Goal: Information Seeking & Learning: Find specific fact

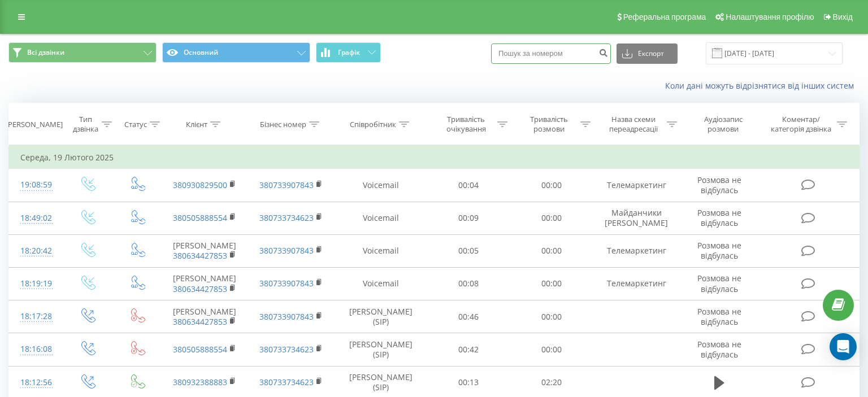
paste input "(068) 933 29 79"
click at [529, 55] on input "(068) 933 29 79" at bounding box center [551, 54] width 120 height 20
click at [515, 57] on input "(068 933 29 79" at bounding box center [551, 54] width 120 height 20
type input "068 933 29 79"
click at [608, 53] on icon "submit" at bounding box center [604, 51] width 10 height 7
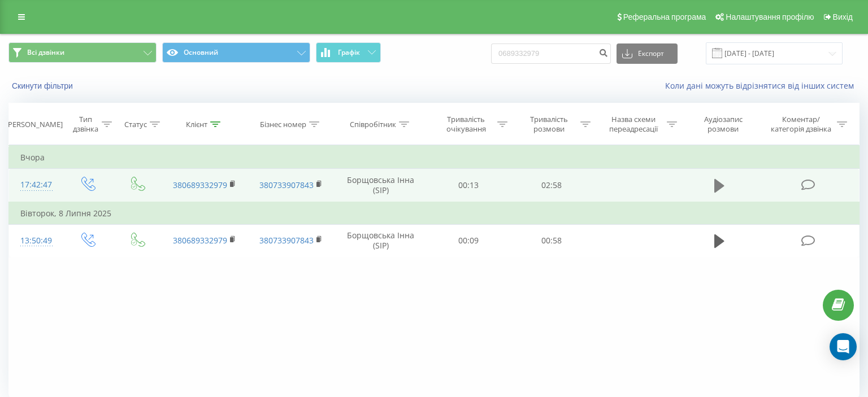
click at [717, 184] on icon at bounding box center [720, 186] width 10 height 14
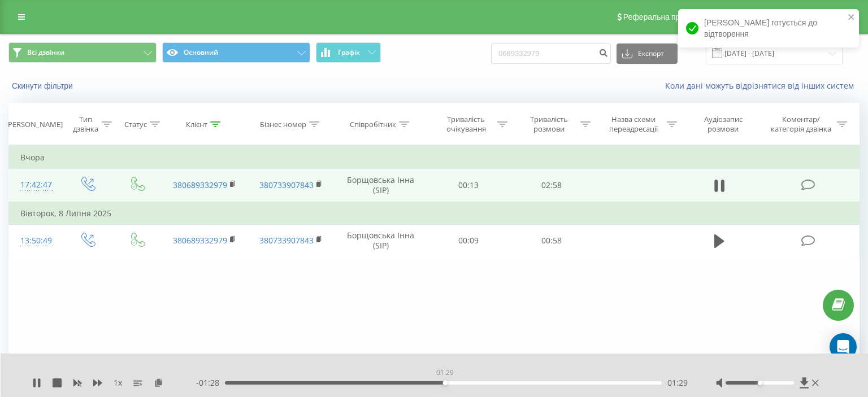
click at [446, 383] on div "01:29" at bounding box center [443, 383] width 437 height 3
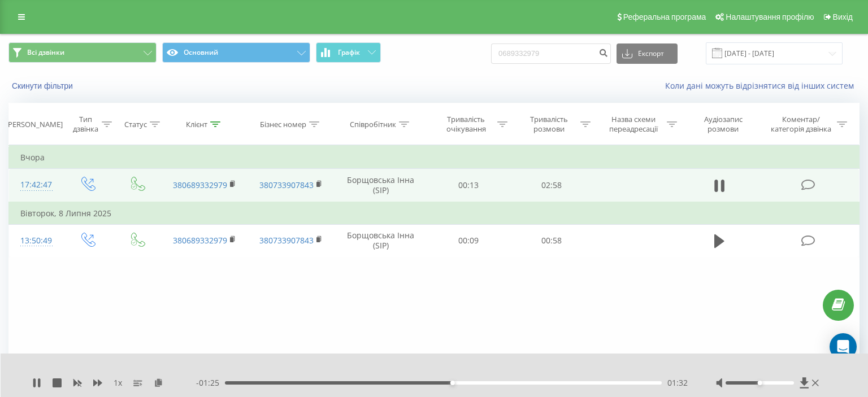
click at [563, 383] on div "01:32" at bounding box center [443, 383] width 437 height 3
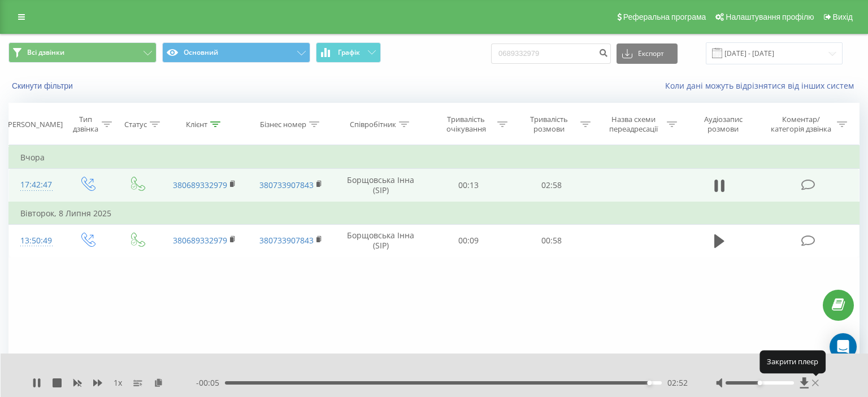
click at [818, 383] on icon at bounding box center [815, 383] width 7 height 9
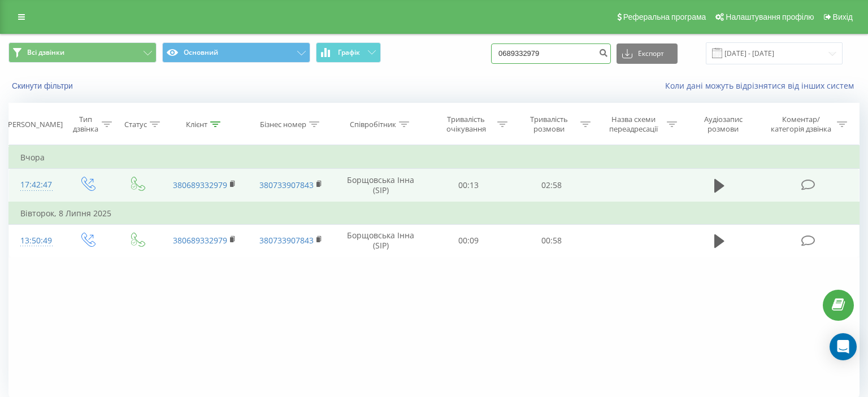
drag, startPoint x: 511, startPoint y: 51, endPoint x: 565, endPoint y: 51, distance: 54.3
click at [565, 51] on input "0689332979" at bounding box center [551, 54] width 120 height 20
paste input "(096) 825 57 07"
click at [530, 55] on input "(096) 825 57 07" at bounding box center [551, 54] width 120 height 20
click at [514, 54] on input "(096)825 57 07" at bounding box center [551, 54] width 120 height 20
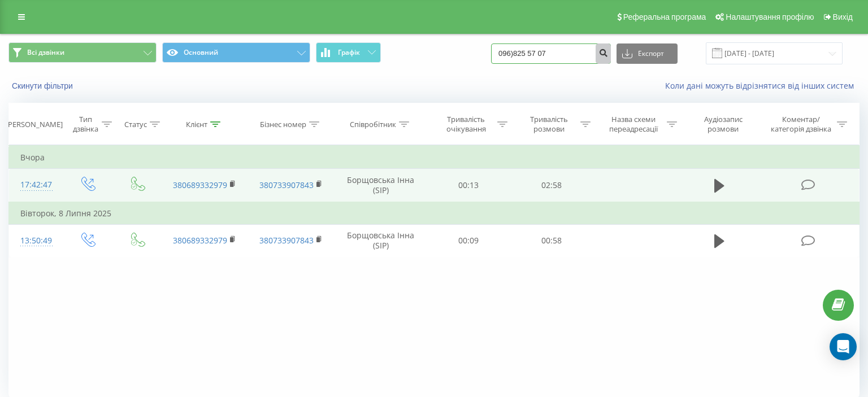
type input "096)825 57 07"
click at [608, 54] on icon "submit" at bounding box center [604, 51] width 10 height 7
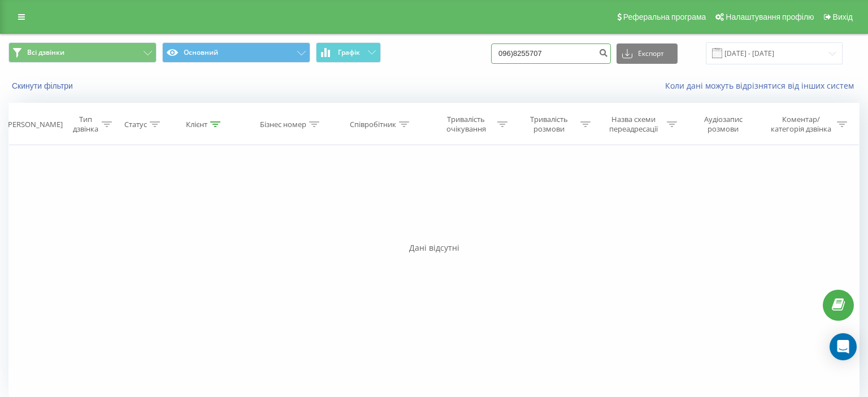
click at [529, 53] on input "096)8255707" at bounding box center [551, 54] width 120 height 20
type input "0968255707"
click at [608, 53] on icon "submit" at bounding box center [604, 51] width 10 height 7
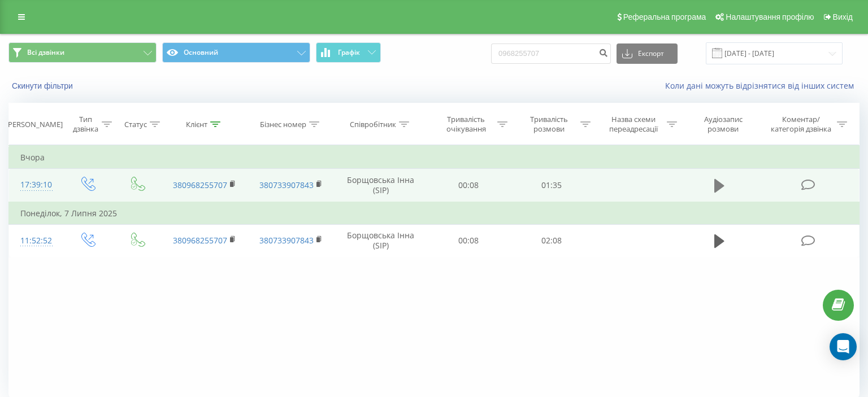
click at [717, 184] on icon at bounding box center [720, 186] width 10 height 14
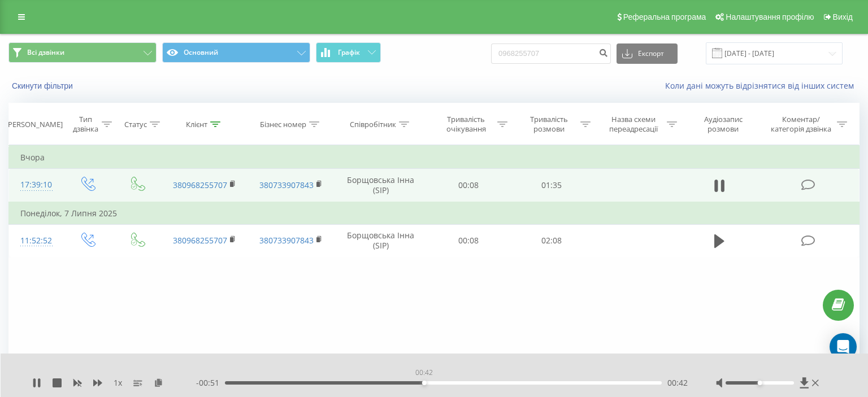
click at [424, 382] on div "00:42" at bounding box center [443, 383] width 437 height 3
click at [558, 384] on div "01:11" at bounding box center [443, 383] width 437 height 3
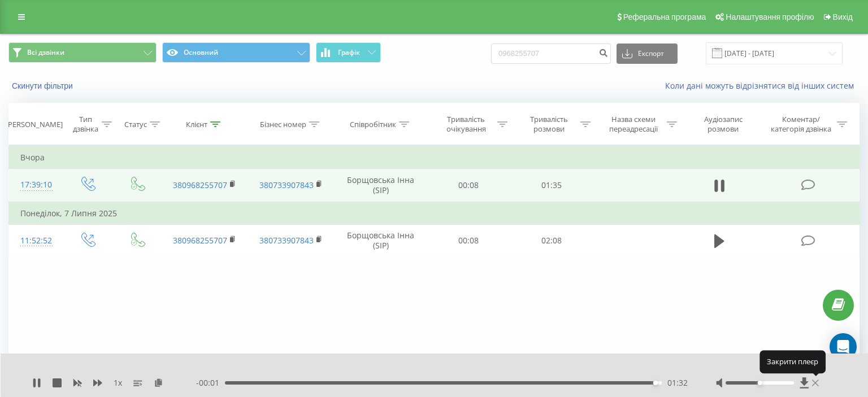
click at [816, 383] on icon at bounding box center [815, 383] width 7 height 7
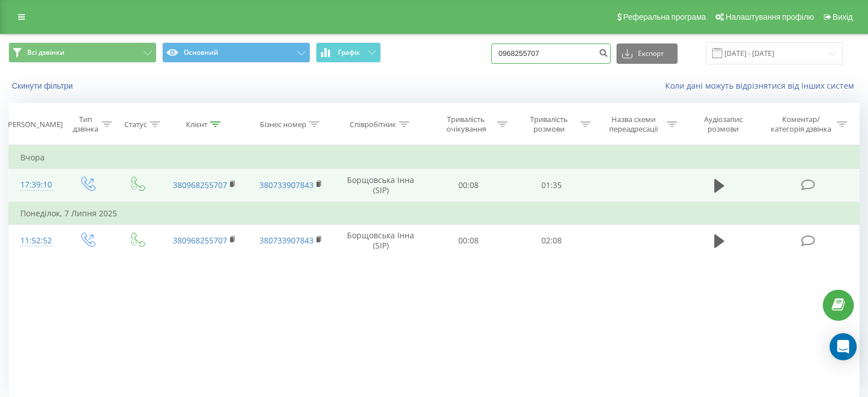
drag, startPoint x: 512, startPoint y: 52, endPoint x: 571, endPoint y: 53, distance: 59.4
click at [571, 53] on input "0968255707" at bounding box center [551, 54] width 120 height 20
paste input "(093) 686 76 21"
click at [529, 58] on input "(093) 686 76 21" at bounding box center [551, 54] width 120 height 20
click at [514, 54] on input "(093 686 76 21" at bounding box center [551, 54] width 120 height 20
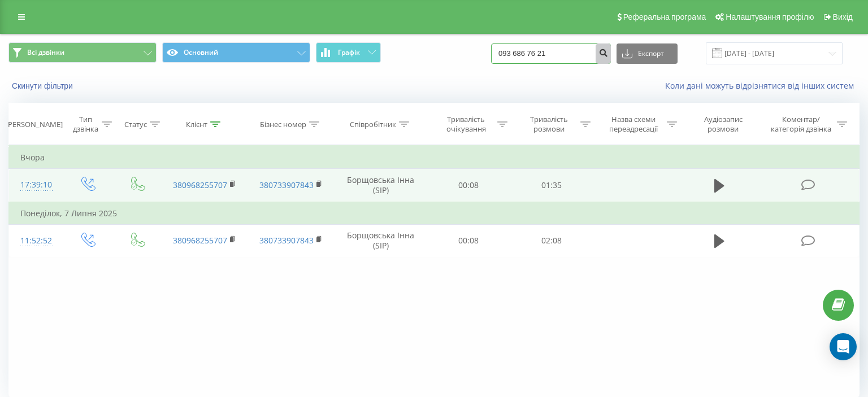
type input "093 686 76 21"
click at [608, 51] on icon "submit" at bounding box center [604, 51] width 10 height 7
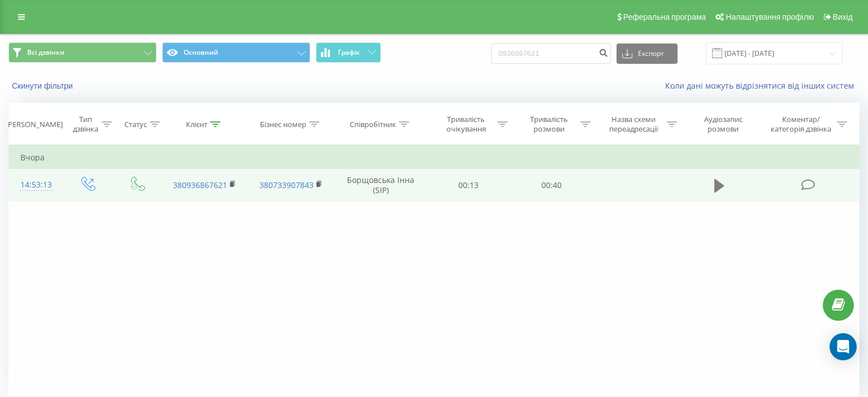
click at [720, 185] on icon at bounding box center [720, 186] width 10 height 14
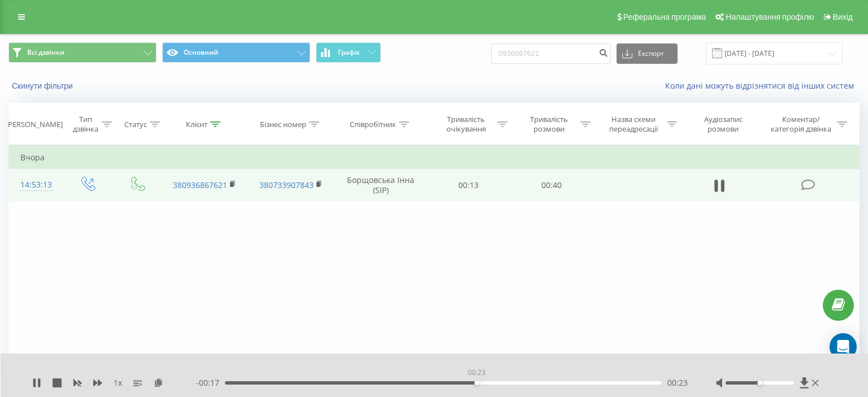
click at [477, 383] on div "00:23" at bounding box center [443, 383] width 437 height 3
click at [818, 382] on icon at bounding box center [815, 383] width 7 height 7
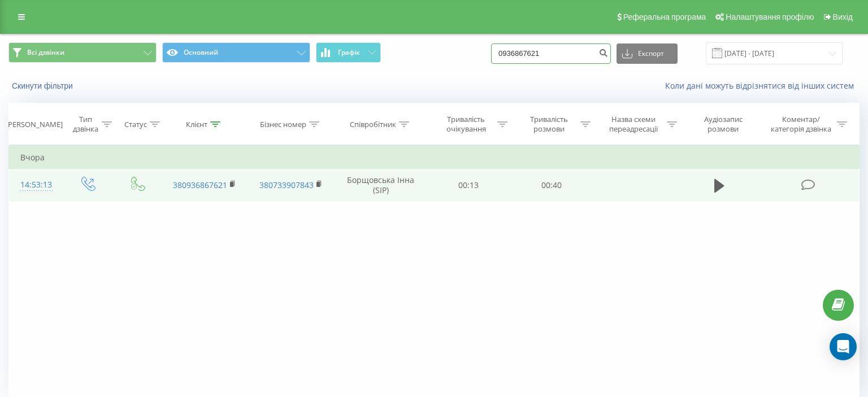
drag, startPoint x: 510, startPoint y: 54, endPoint x: 542, endPoint y: 47, distance: 32.3
click at [573, 53] on input "0936867621" at bounding box center [551, 54] width 120 height 20
paste input "(095) 051 08 90"
click at [529, 55] on input "(095) 051 08 90" at bounding box center [551, 54] width 120 height 20
click at [514, 55] on input "(095 051 08 90" at bounding box center [551, 54] width 120 height 20
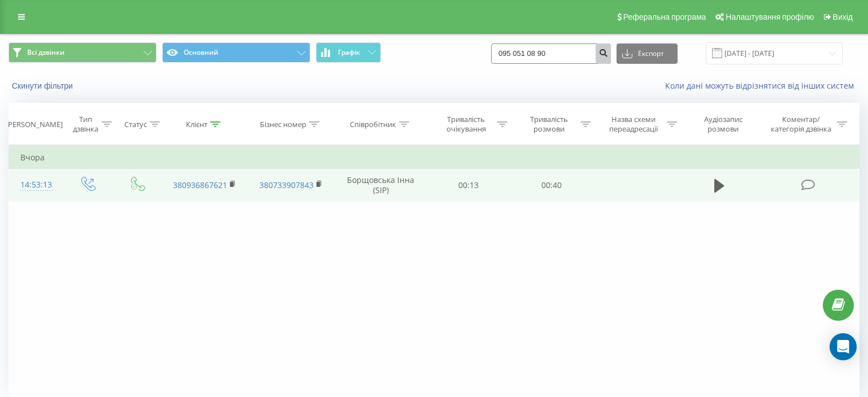
type input "095 051 08 90"
click at [607, 54] on icon "submit" at bounding box center [604, 51] width 10 height 7
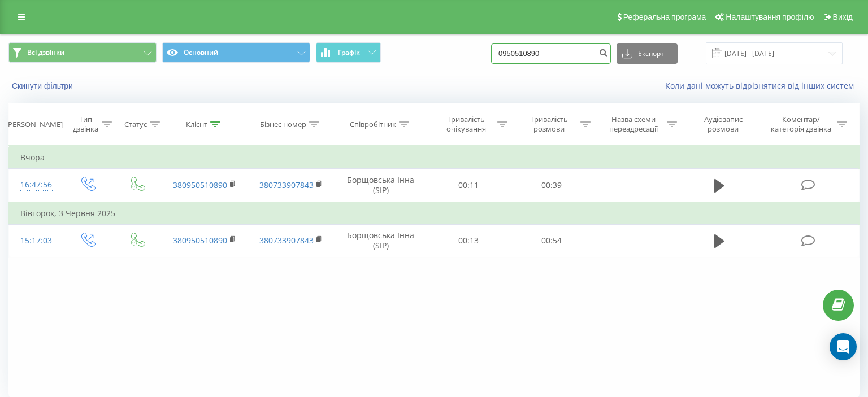
drag, startPoint x: 512, startPoint y: 55, endPoint x: 563, endPoint y: 57, distance: 51.5
click at [563, 57] on input "0950510890" at bounding box center [551, 54] width 120 height 20
paste input "[PHONE_NUMBER]"
click at [529, 56] on input "[PHONE_NUMBER]" at bounding box center [551, 54] width 120 height 20
click at [515, 54] on input "(093 030 85 39" at bounding box center [551, 54] width 120 height 20
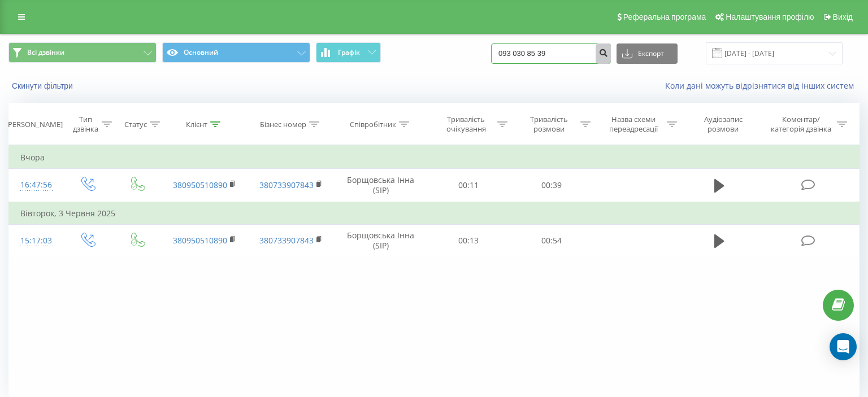
type input "093 030 85 39"
click at [608, 51] on icon "submit" at bounding box center [604, 51] width 10 height 7
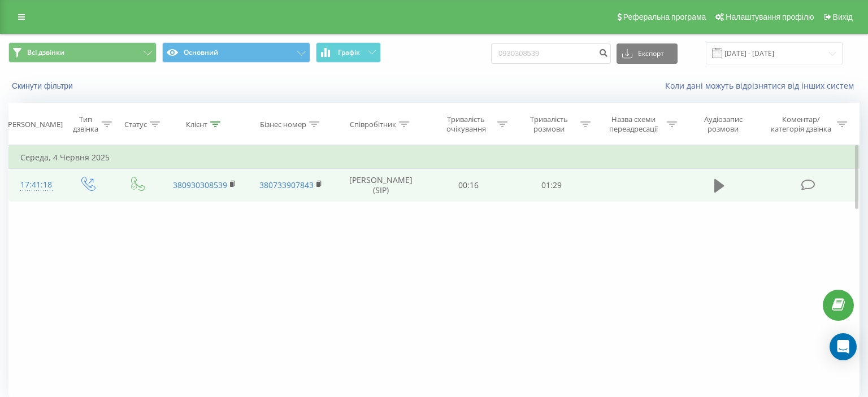
click at [719, 189] on icon at bounding box center [720, 186] width 10 height 14
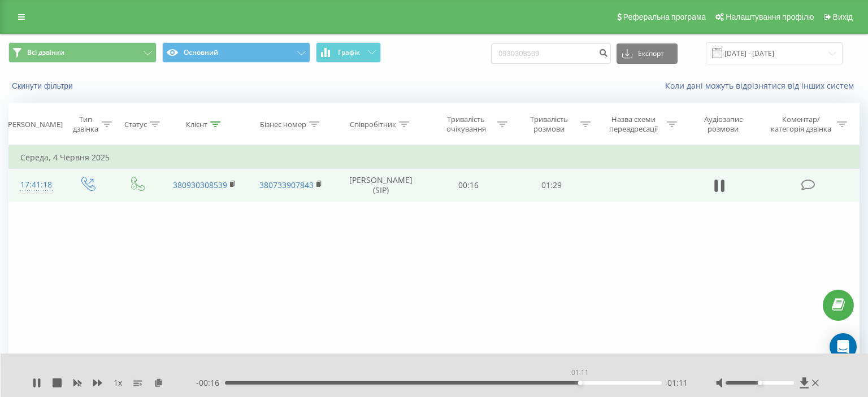
click at [580, 384] on div "01:11" at bounding box center [443, 383] width 437 height 3
click at [815, 383] on icon at bounding box center [815, 383] width 7 height 7
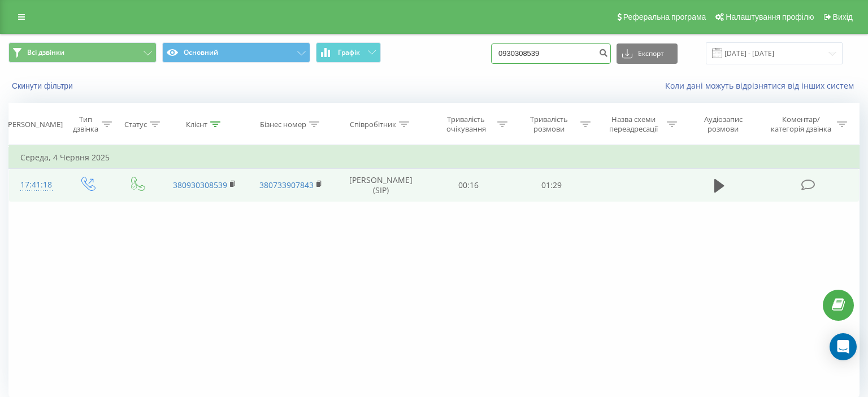
click at [512, 51] on input "0930308539" at bounding box center [551, 54] width 120 height 20
drag, startPoint x: 512, startPoint y: 51, endPoint x: 565, endPoint y: 56, distance: 53.4
click at [565, 55] on input "0930308539" at bounding box center [551, 54] width 120 height 20
paste input "(098) 990 04 2"
click at [528, 56] on input "(098) 990 04 29" at bounding box center [551, 54] width 120 height 20
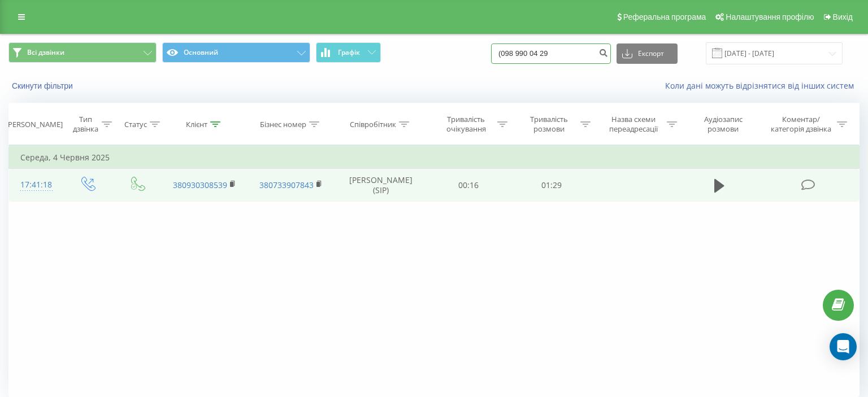
click at [515, 55] on input "(098 990 04 29" at bounding box center [551, 54] width 120 height 20
type input "098 990 04 29"
click at [608, 53] on icon "submit" at bounding box center [604, 51] width 10 height 7
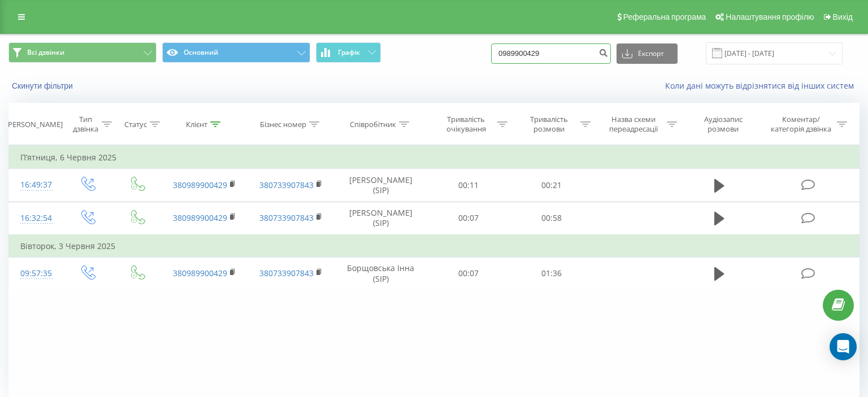
click at [511, 51] on input "0989900429" at bounding box center [551, 54] width 120 height 20
drag, startPoint x: 511, startPoint y: 51, endPoint x: 579, endPoint y: 51, distance: 68.4
click at [579, 51] on input "0989900429" at bounding box center [551, 54] width 120 height 20
paste input "(098) 508 30 57"
click at [529, 55] on input "(098) 508 30 57" at bounding box center [551, 54] width 120 height 20
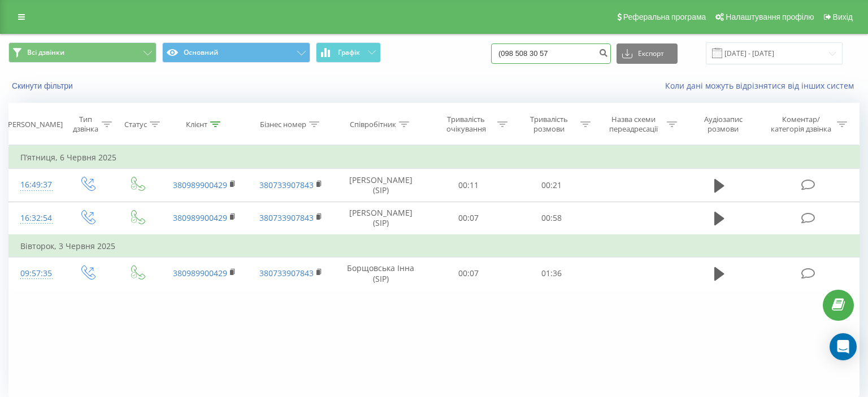
click at [515, 54] on input "(098 508 30 57" at bounding box center [551, 54] width 120 height 20
type input "098 508 30 57"
click at [606, 51] on icon "submit" at bounding box center [604, 51] width 10 height 7
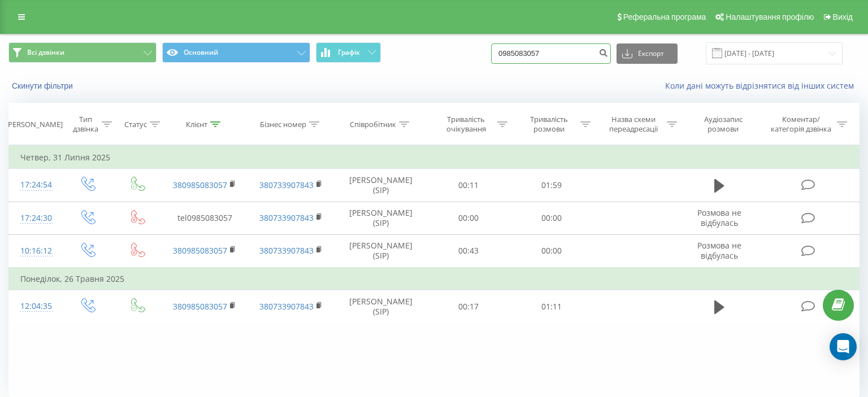
click at [513, 53] on input "0985083057" at bounding box center [551, 54] width 120 height 20
drag, startPoint x: 513, startPoint y: 53, endPoint x: 570, endPoint y: 54, distance: 57.7
click at [570, 53] on input "0985083057" at bounding box center [551, 54] width 120 height 20
paste input "(096) 039 39 00"
click at [530, 57] on input "(096) 039 39 00" at bounding box center [551, 54] width 120 height 20
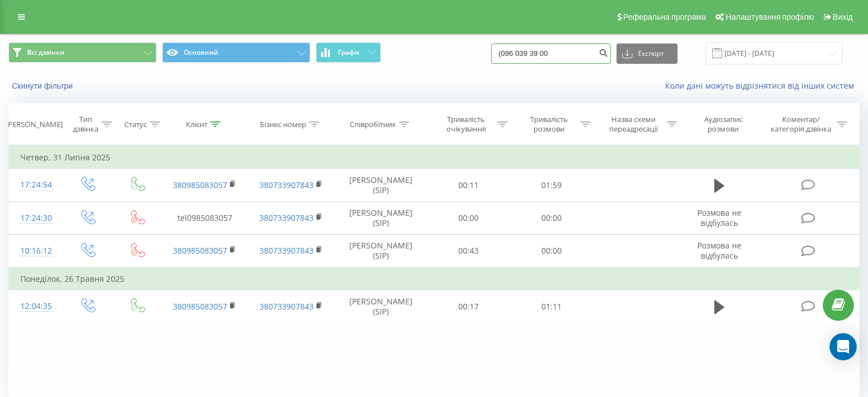
click at [515, 57] on input "(096 039 39 00" at bounding box center [551, 54] width 120 height 20
type input "096 039 39 00"
click at [607, 52] on icon "submit" at bounding box center [604, 51] width 10 height 7
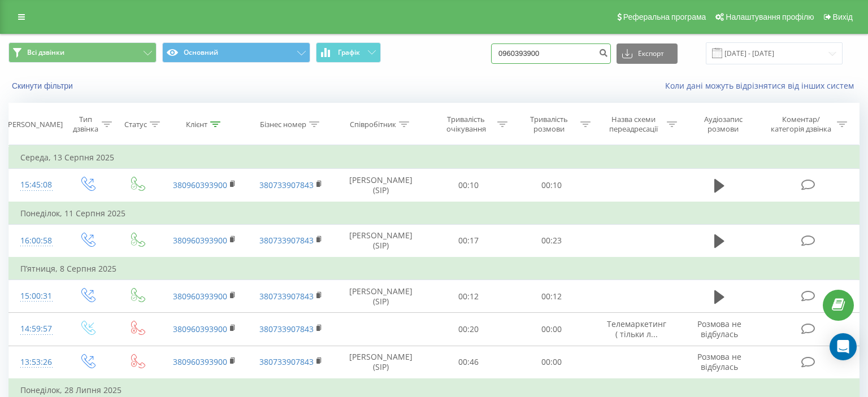
drag, startPoint x: 512, startPoint y: 54, endPoint x: 556, endPoint y: 54, distance: 44.1
click at [564, 54] on input "0960393900" at bounding box center [551, 54] width 120 height 20
paste input "(067) 111 22 05"
click at [530, 54] on input "(067) 111 22 05" at bounding box center [551, 54] width 120 height 20
click at [516, 57] on input "(067 111 22 05" at bounding box center [551, 54] width 120 height 20
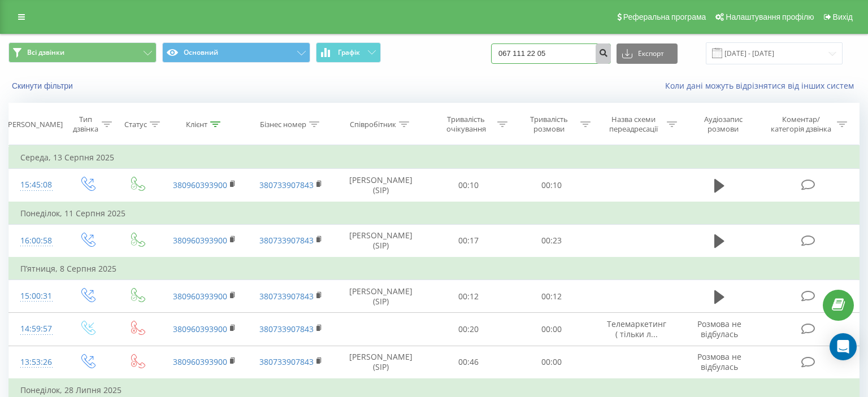
type input "067 111 22 05"
click at [608, 53] on icon "submit" at bounding box center [604, 51] width 10 height 7
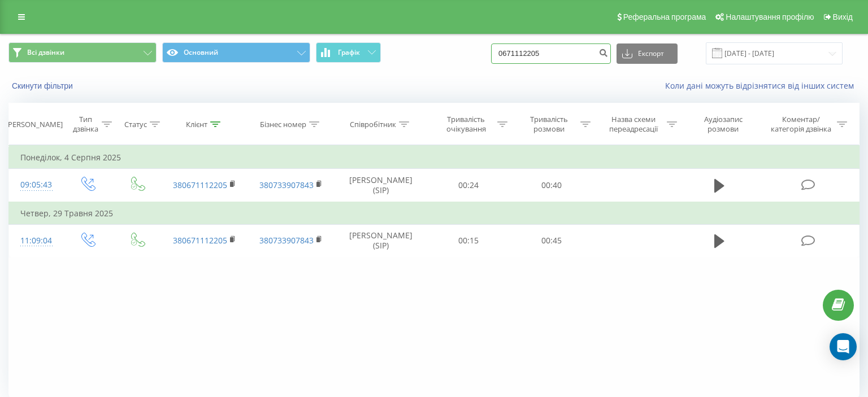
click at [511, 51] on input "0671112205" at bounding box center [551, 54] width 120 height 20
drag, startPoint x: 511, startPoint y: 51, endPoint x: 578, endPoint y: 49, distance: 67.3
click at [578, 49] on input "0671112205" at bounding box center [551, 54] width 120 height 20
paste input "[PHONE_NUMBER]"
click at [531, 55] on input "[PHONE_NUMBER]" at bounding box center [551, 54] width 120 height 20
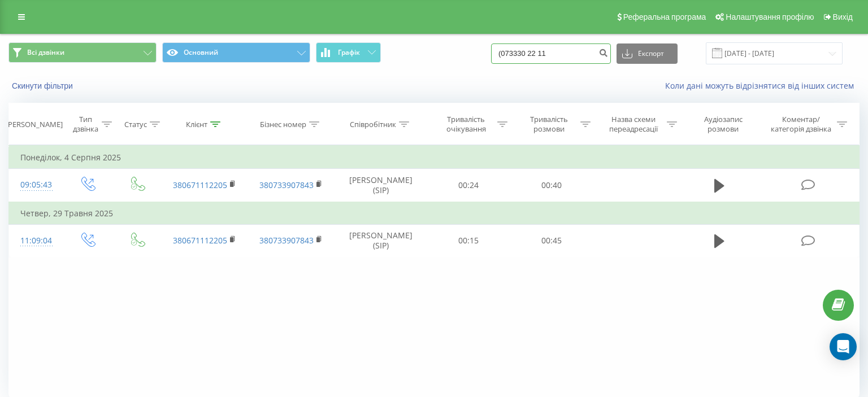
click at [516, 53] on input "(073330 22 11" at bounding box center [551, 54] width 120 height 20
type input "073330 22 11"
click at [608, 52] on icon "submit" at bounding box center [604, 51] width 10 height 7
